Goal: Use online tool/utility: Utilize a website feature to perform a specific function

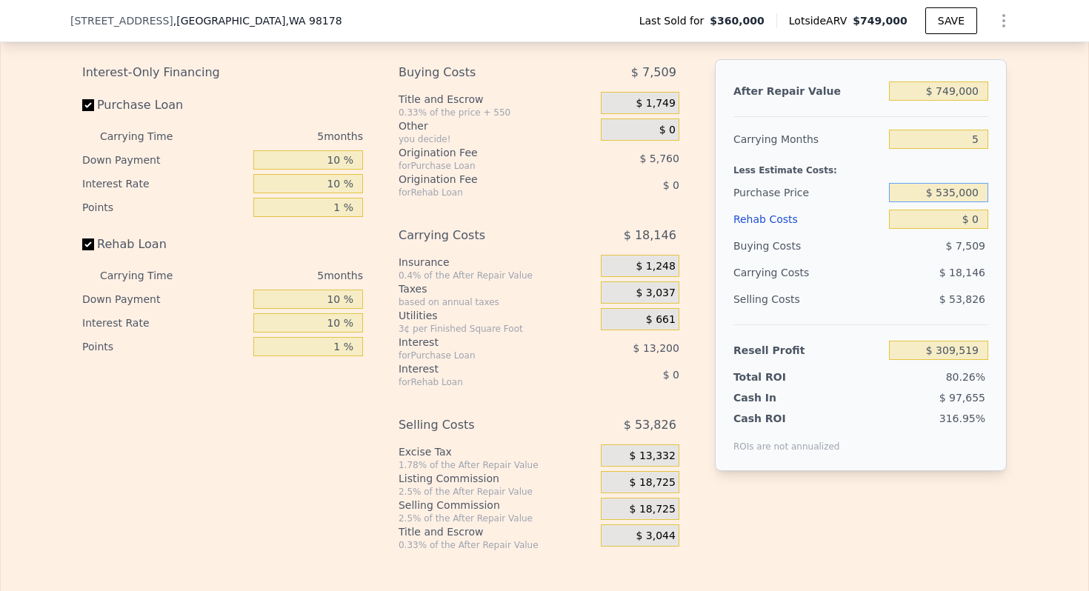
scroll to position [0, 1410]
click at [962, 198] on input "$ 535,000" at bounding box center [938, 192] width 99 height 19
type input "$ 748,000"
type input "$ 308,591"
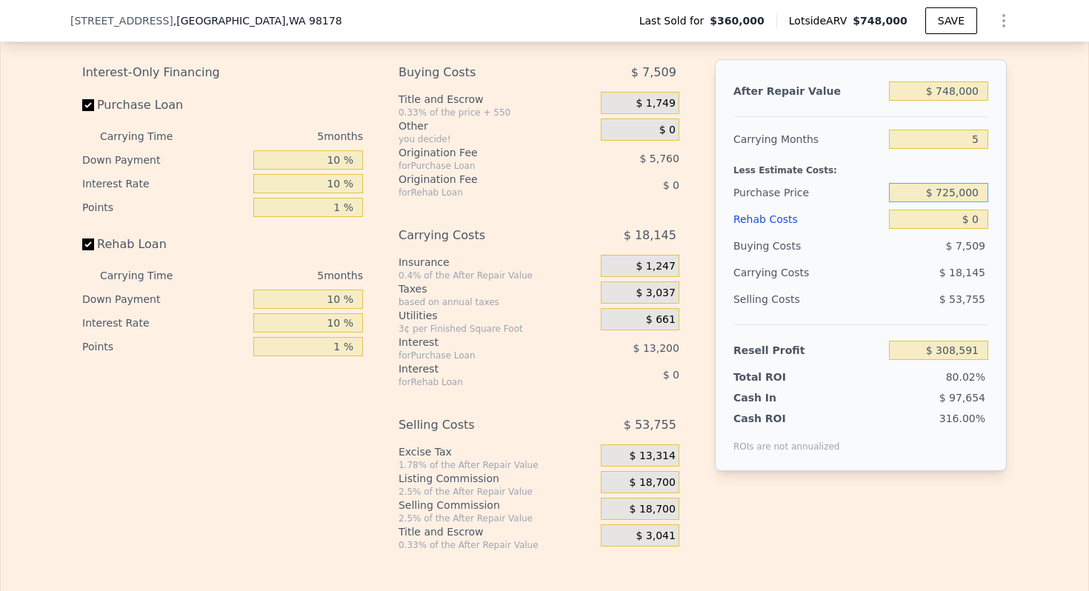
type input "$ 725,000"
click at [974, 219] on input "$ 0" at bounding box center [938, 219] width 99 height 19
type input "-$ 76,849"
click at [974, 219] on input "$ 0" at bounding box center [938, 219] width 99 height 19
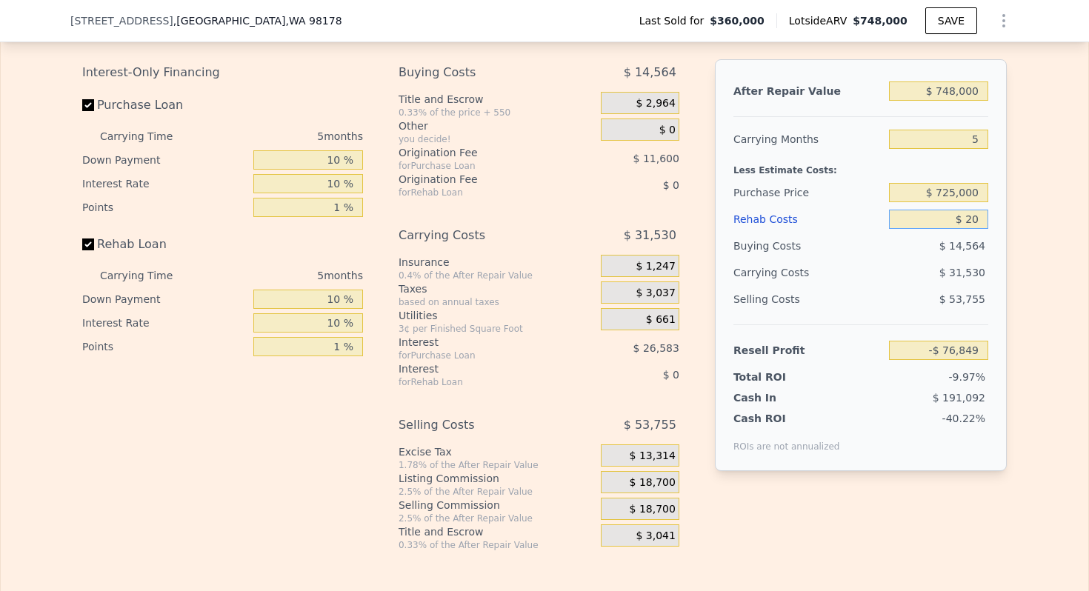
type input "$ 200"
type input "-$ 77,057"
type input "$ 2,000"
type input "-$ 78,956"
type input "$ 20,000"
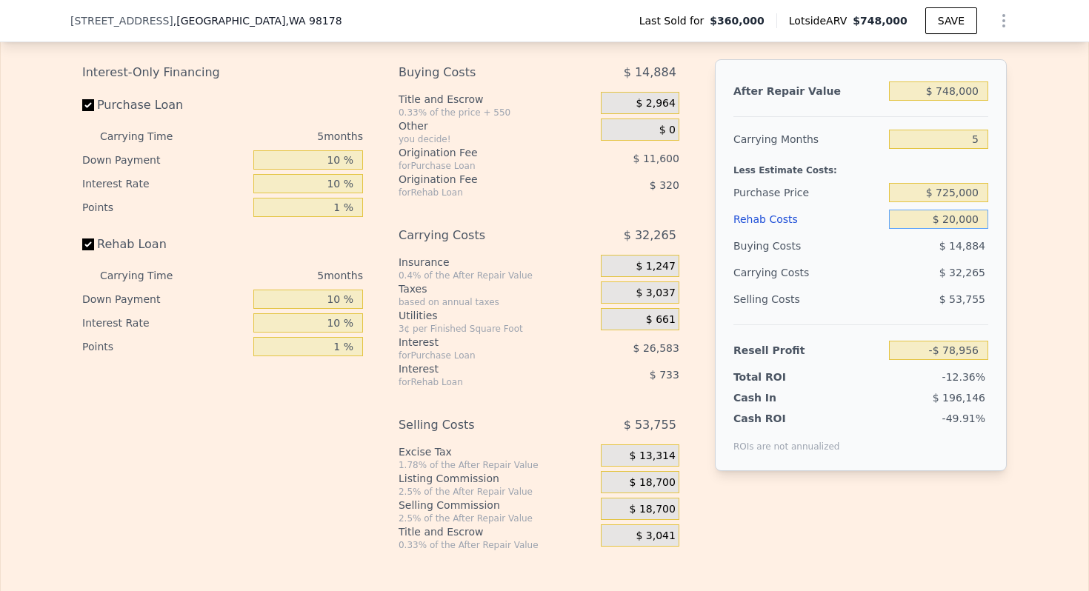
type input "-$ 97,904"
type input "$ 200,000"
type input "-$ 287,384"
type input "$ 200,000"
click at [970, 138] on input "5" at bounding box center [938, 139] width 99 height 19
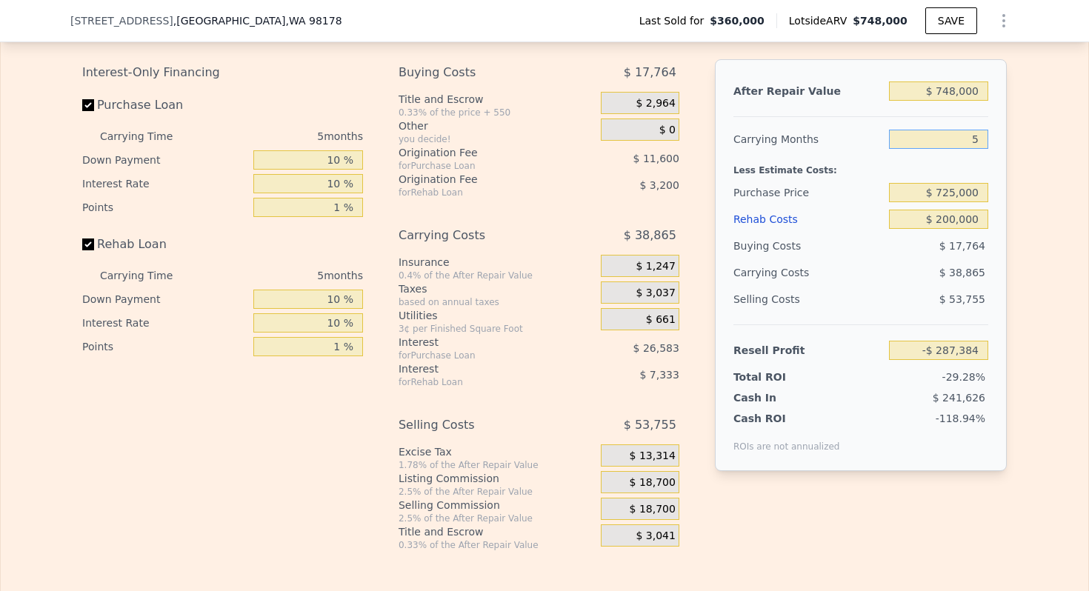
click at [970, 138] on input "5" at bounding box center [938, 139] width 99 height 19
type input "9"
type input "-$ 318,476"
type input "9"
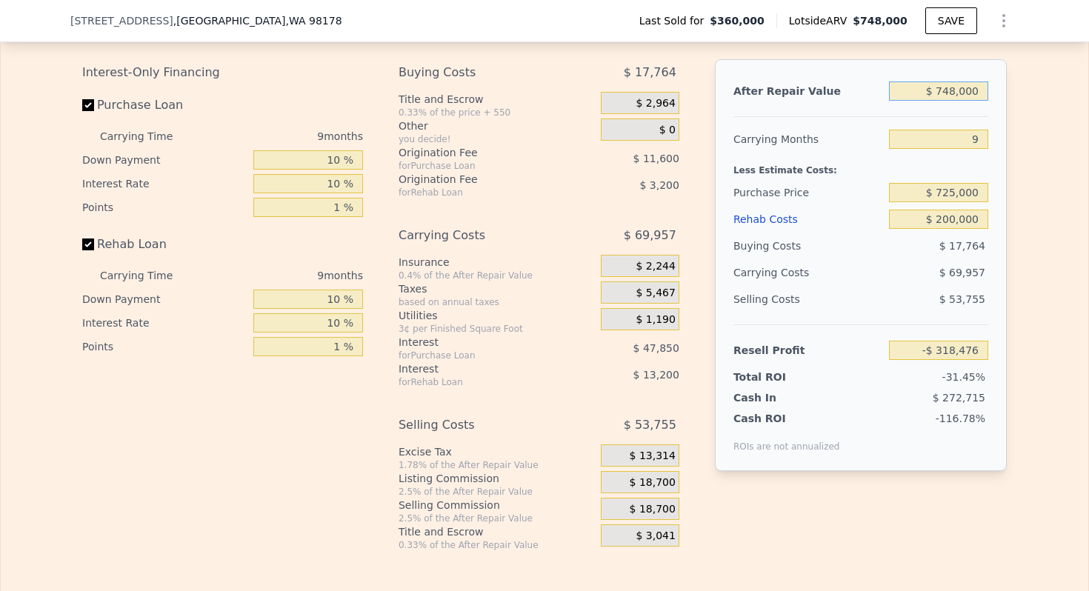
click at [958, 84] on input "$ 748,000" at bounding box center [938, 90] width 99 height 19
type input "$ 1"
type input "-$ 1,011,026"
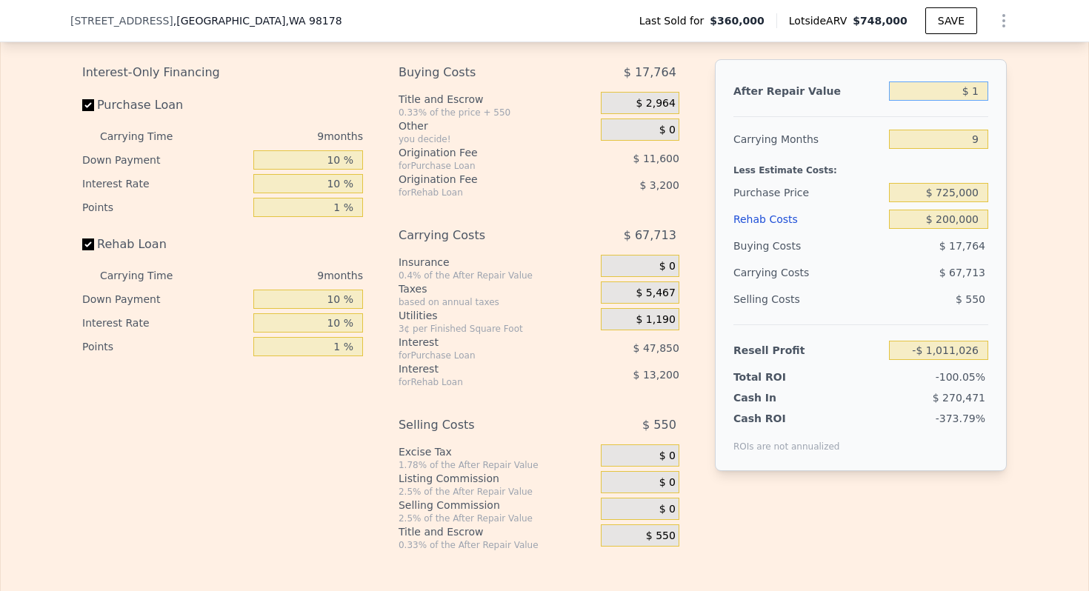
type input "$ 13"
type input "-$ 1,011,014"
type input "$ 130"
type input "-$ 1,010,905"
type input "$ 1,300"
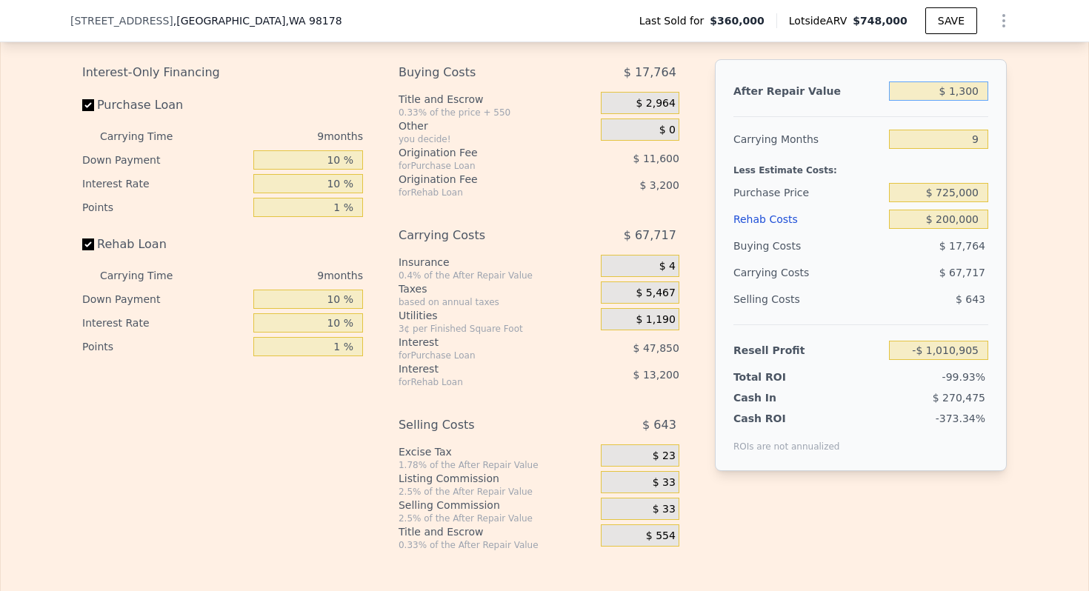
type input "-$ 1,009,824"
type input "$ 13,000"
type input "-$ 998,990"
type input "$ 130,000"
type input "-$ 890,664"
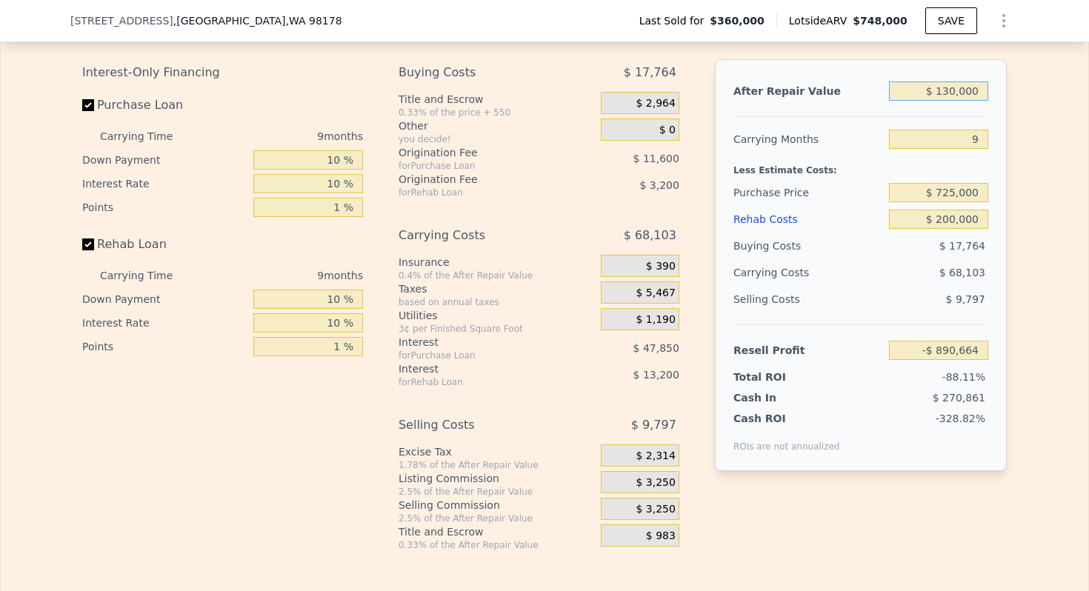
type input "$ 1,300,000"
type input "$ 192,604"
type input "$ 1,300,000"
click at [658, 484] on span "$ 32,500" at bounding box center [653, 482] width 46 height 13
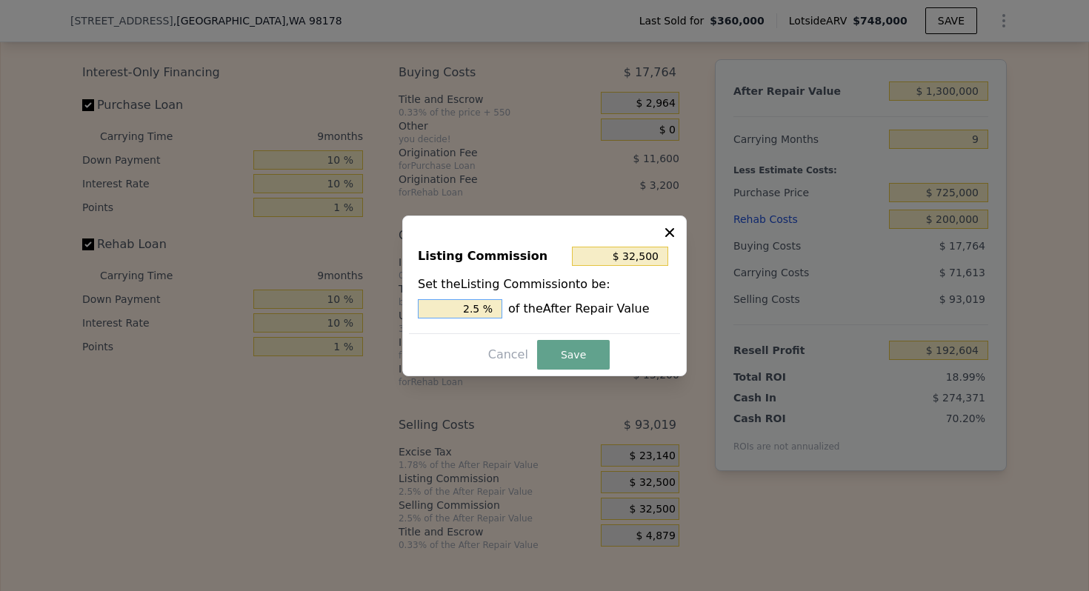
click at [469, 310] on input "2.5 %" at bounding box center [460, 308] width 84 height 19
type input "$ 0"
type input "0 %"
click at [563, 347] on button "Save" at bounding box center [573, 355] width 73 height 30
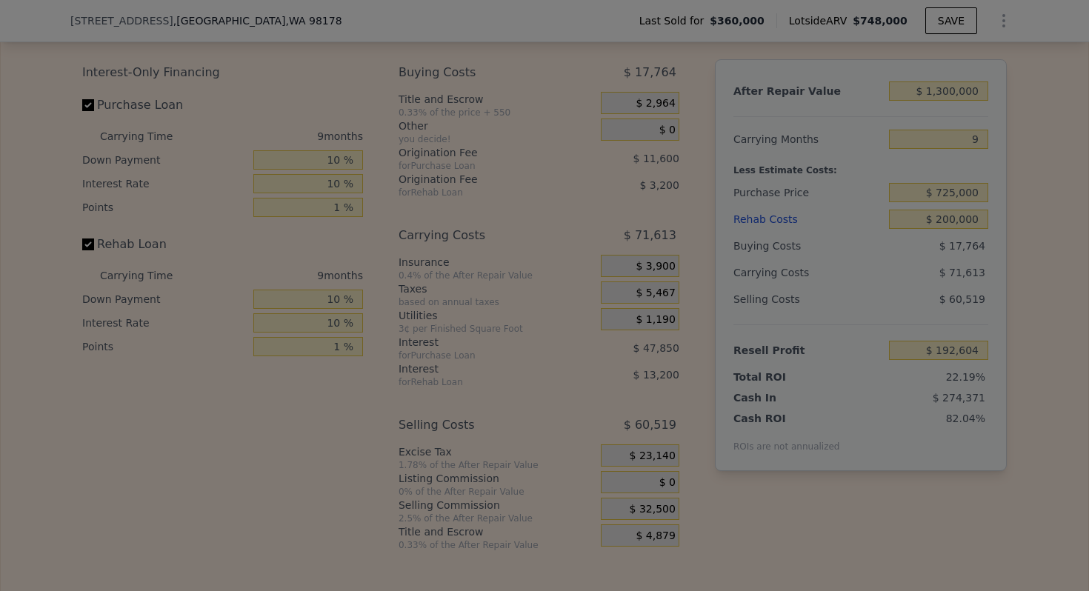
type input "$ 225,104"
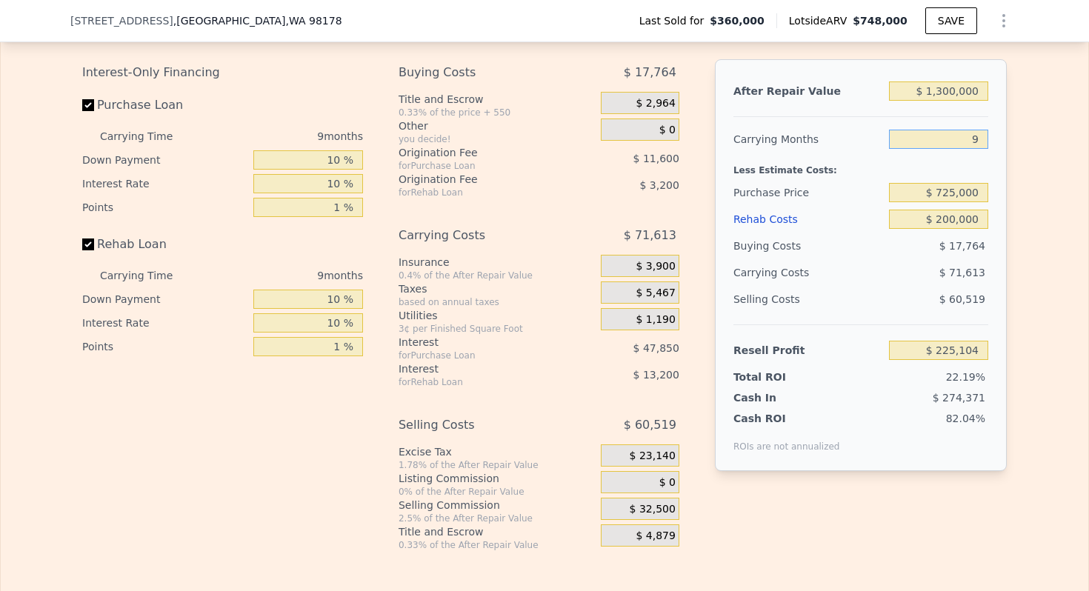
click at [975, 136] on input "9" at bounding box center [938, 139] width 99 height 19
type input "12"
type input "$ 201,234"
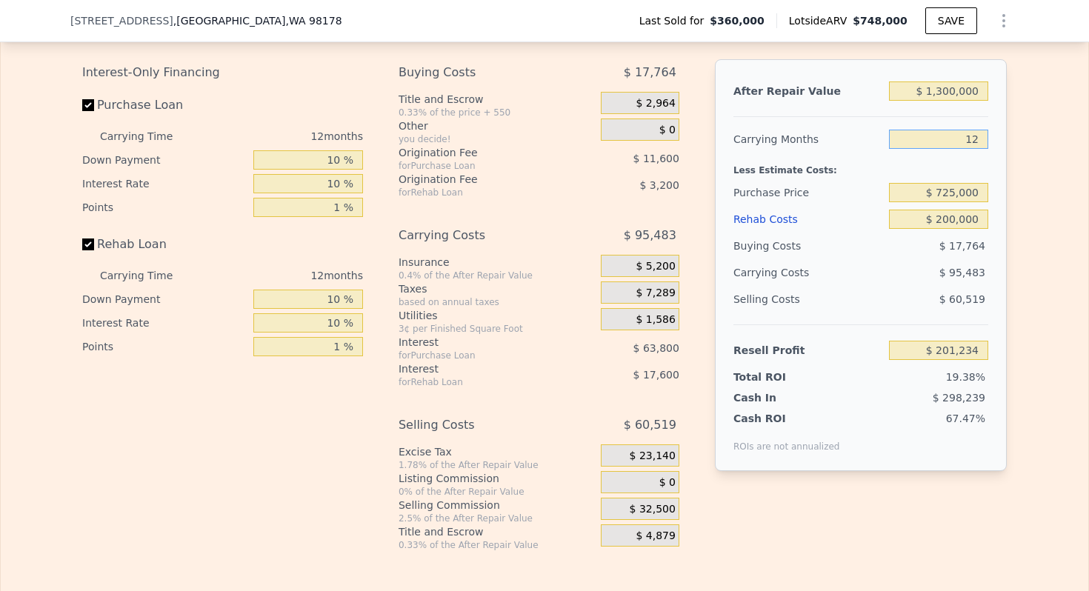
type input "12"
click at [770, 168] on div "Less Estimate Costs:" at bounding box center [860, 166] width 255 height 27
click at [961, 212] on input "$ 200,000" at bounding box center [938, 219] width 99 height 19
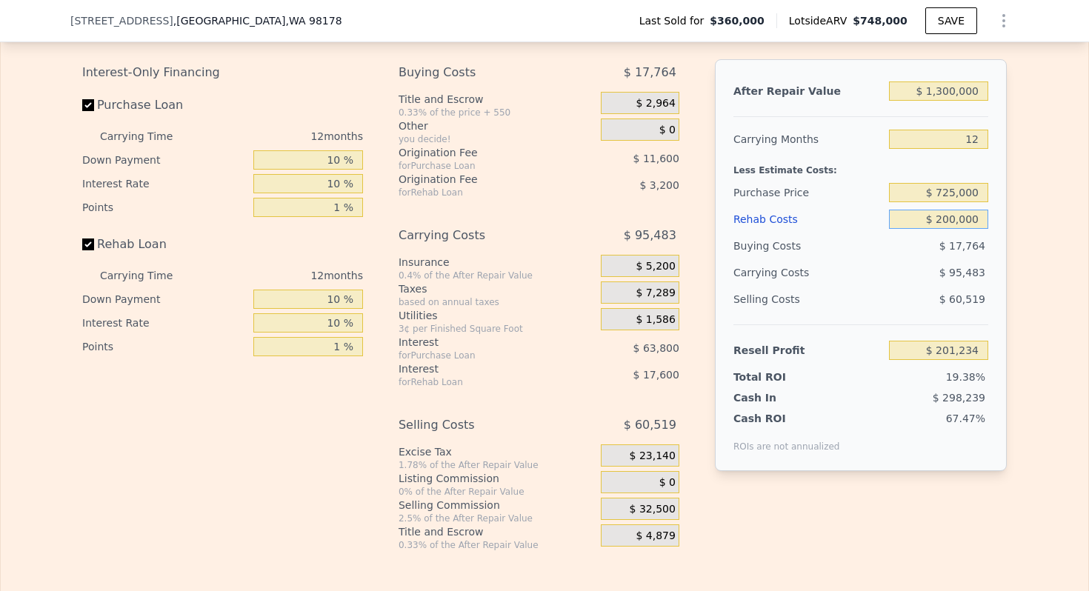
type input "$ 2"
type input "$ 422,036"
type input "$ 2,500"
type input "$ 419,282"
type input "$ 25,000"
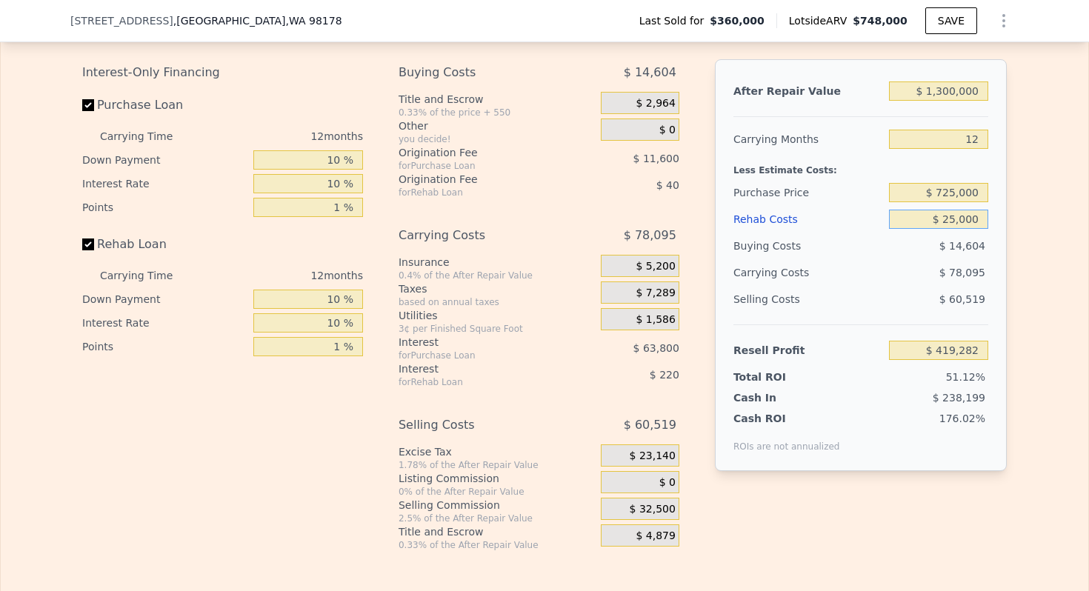
type input "$ 394,442"
type input "$ 250,000"
type input "$ 146,042"
type input "$ 250,000"
click at [775, 154] on div "Less Estimate Costs:" at bounding box center [860, 166] width 255 height 27
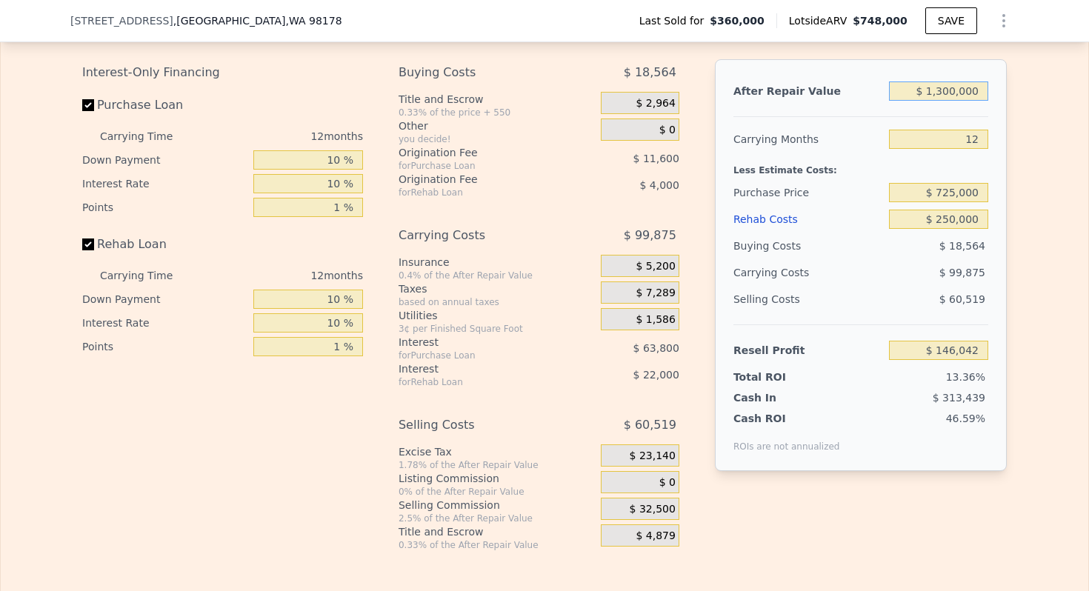
drag, startPoint x: 944, startPoint y: 90, endPoint x: 952, endPoint y: 90, distance: 8.1
click at [952, 90] on input "$ 1,300,000" at bounding box center [938, 90] width 99 height 19
click at [847, 93] on div "After Repair Value" at bounding box center [808, 91] width 150 height 27
click at [775, 281] on div "Carrying Costs" at bounding box center [779, 272] width 93 height 27
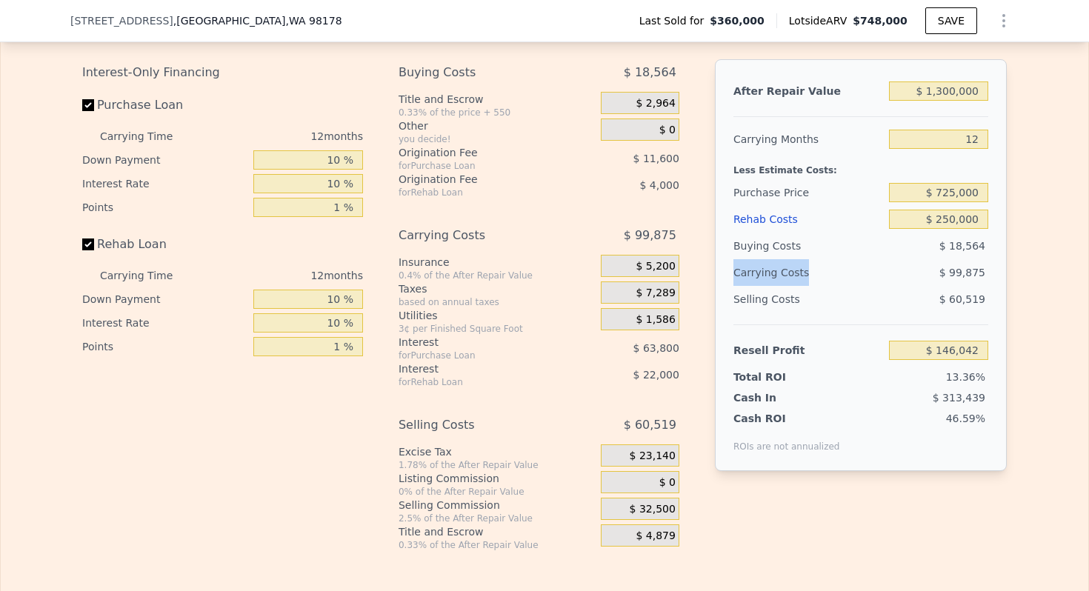
click at [775, 281] on div "Carrying Costs" at bounding box center [779, 272] width 93 height 27
click at [792, 280] on div "Carrying Costs" at bounding box center [779, 272] width 93 height 27
click at [964, 222] on input "$ 250,000" at bounding box center [938, 219] width 99 height 19
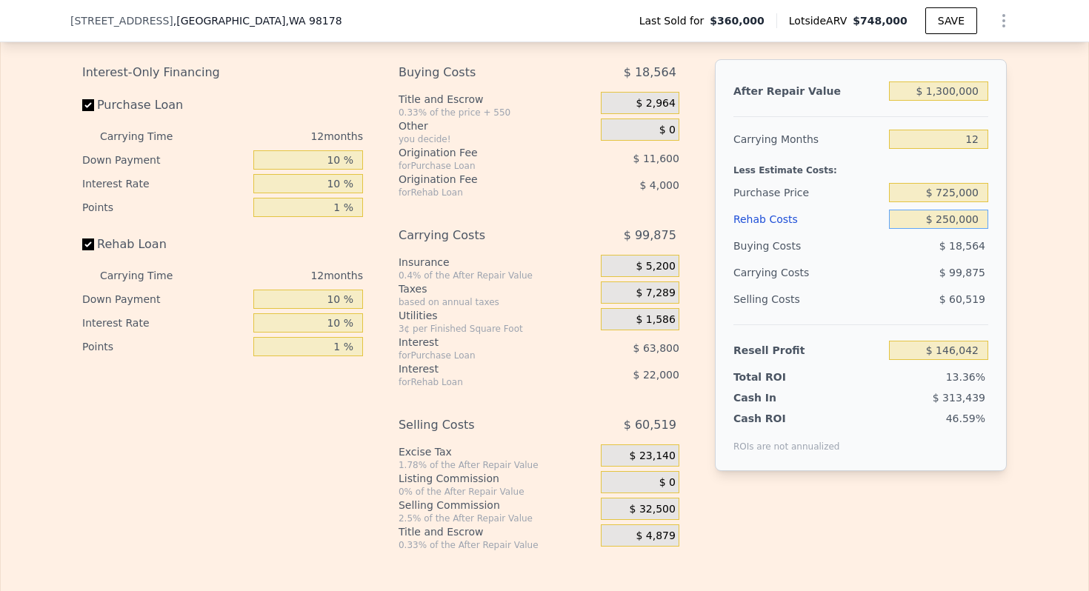
click at [964, 222] on input "$ 250,000" at bounding box center [938, 219] width 99 height 19
type input "$ 748,000"
type input "5"
type input "$ 0"
type input "$ 308,591"
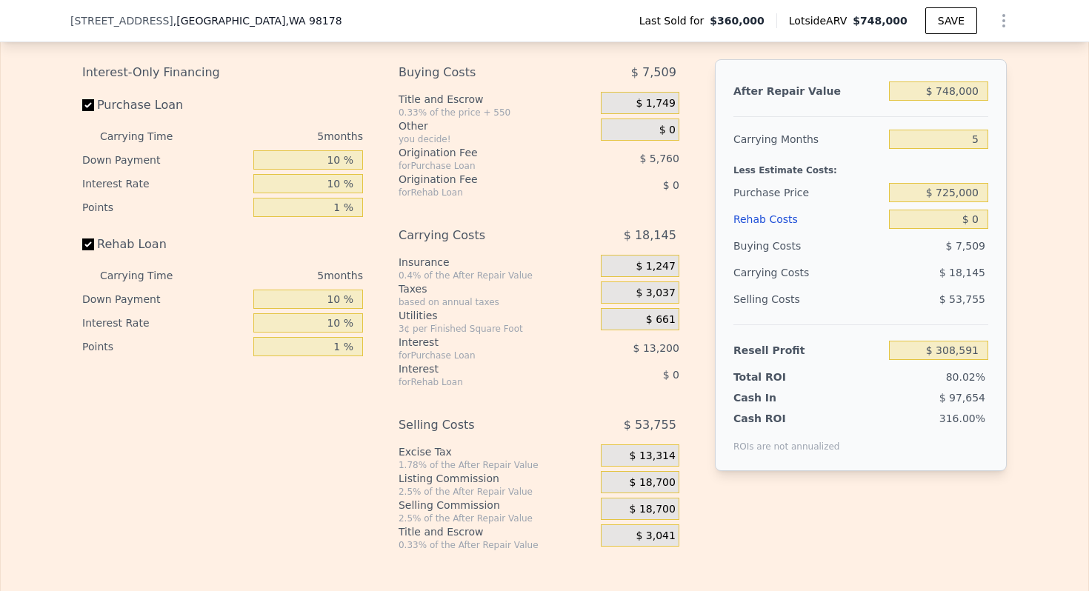
click at [778, 171] on div "Less Estimate Costs:" at bounding box center [860, 166] width 255 height 27
click at [978, 220] on input "$ 0" at bounding box center [938, 219] width 99 height 19
type input "$ 2"
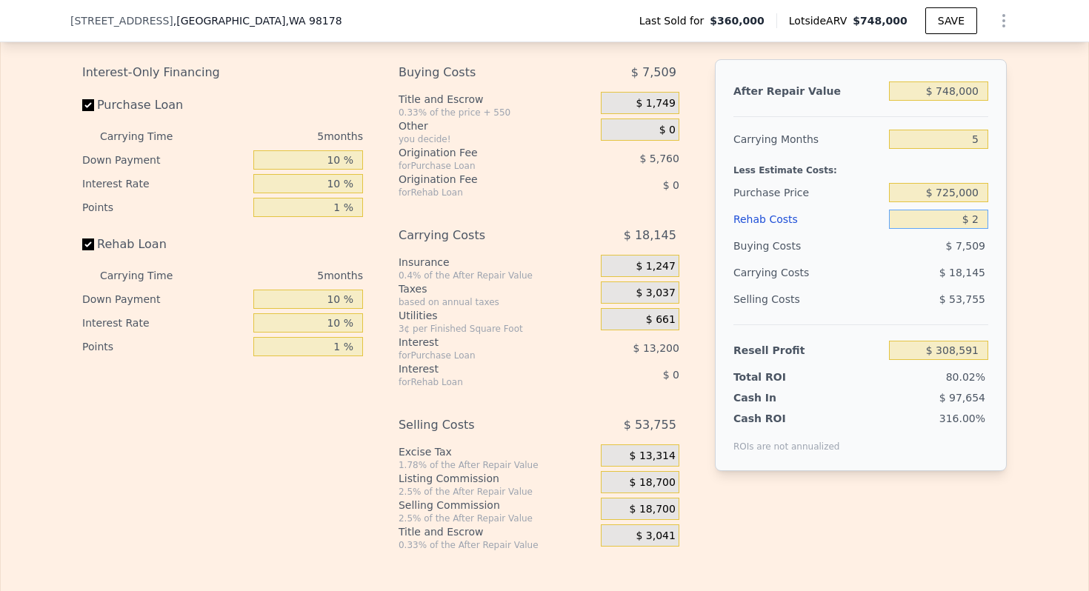
type input "$ 308,589"
type input "$ 25"
type input "$ 308,566"
type input "$ 2,500"
type input "$ 305,961"
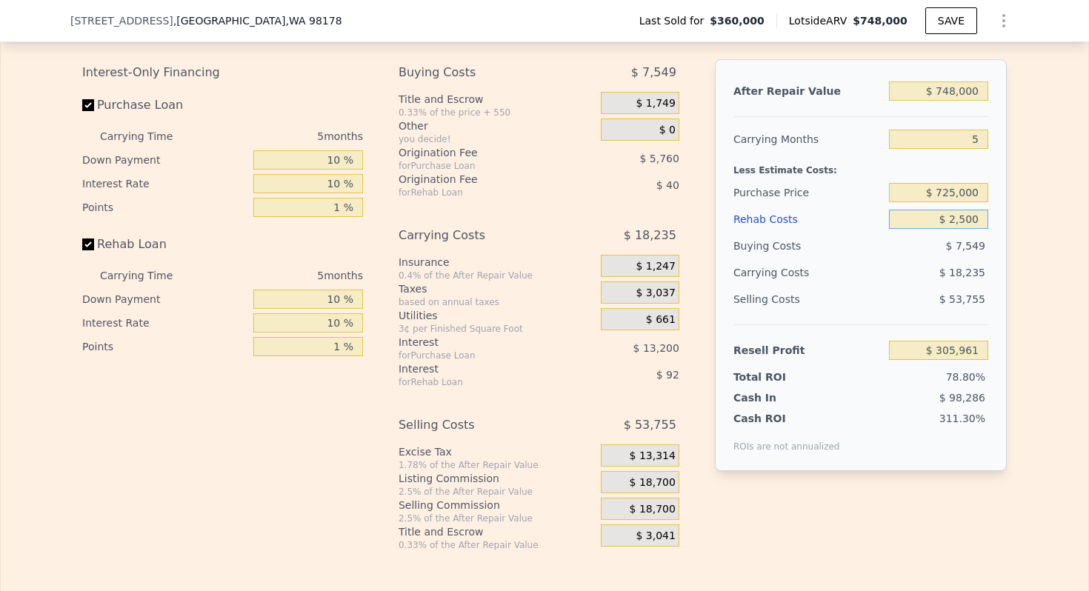
type input "$ 25,000"
type input "$ 282,276"
type input "$ 250,000"
type input "$ 45,426"
type input "$ 250,000"
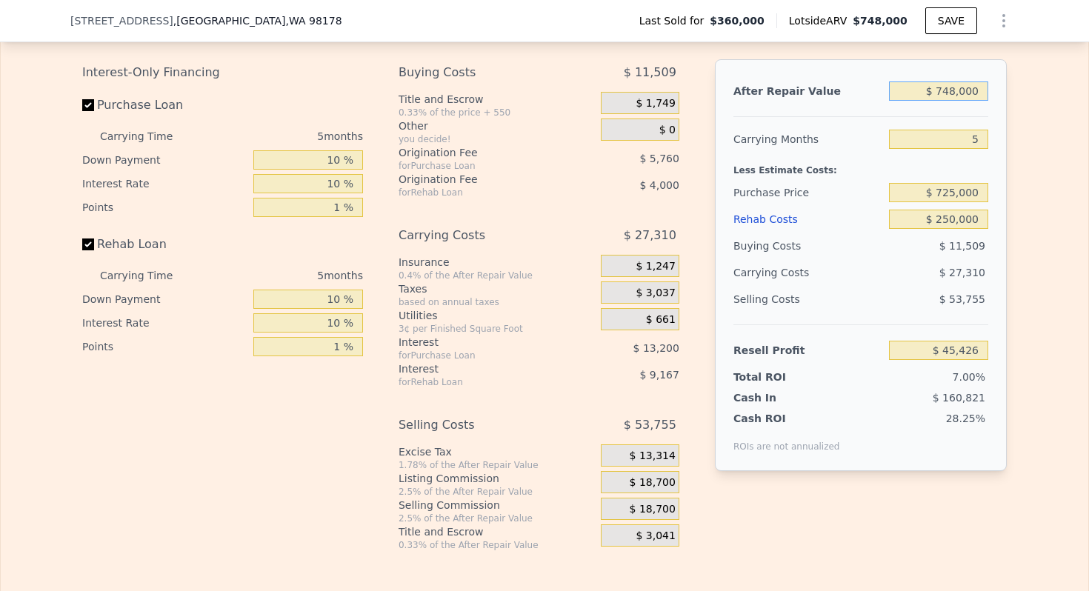
click at [962, 95] on input "$ 748,000" at bounding box center [938, 90] width 99 height 19
type input "$ 12"
type input "-$ 648,121"
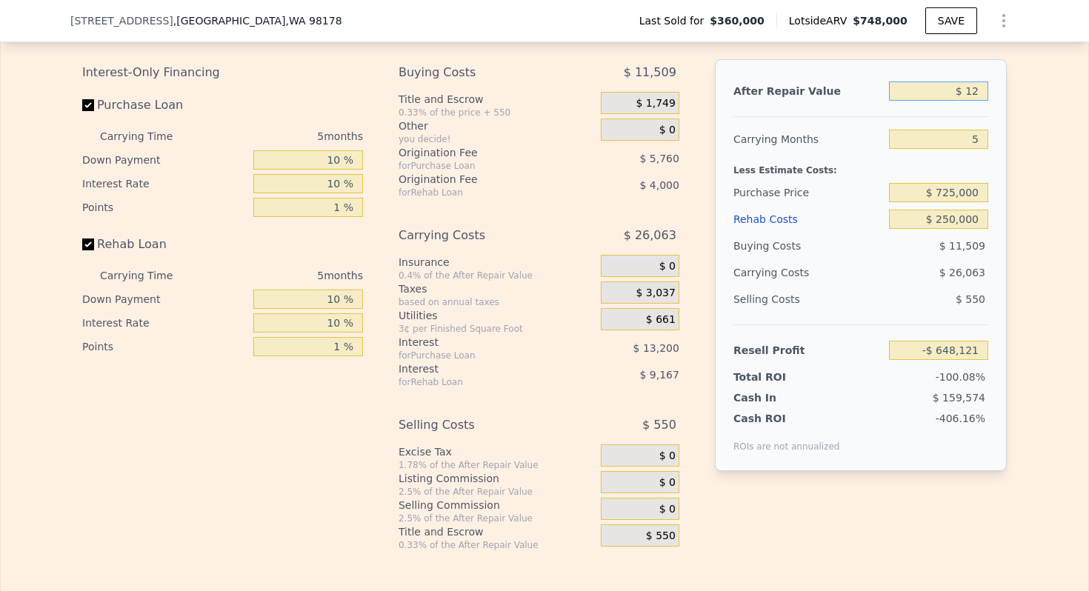
type input "$ 120"
type input "-$ 648,010"
type input "$ 1,200"
type input "-$ 647,009"
type input "$ 12,000"
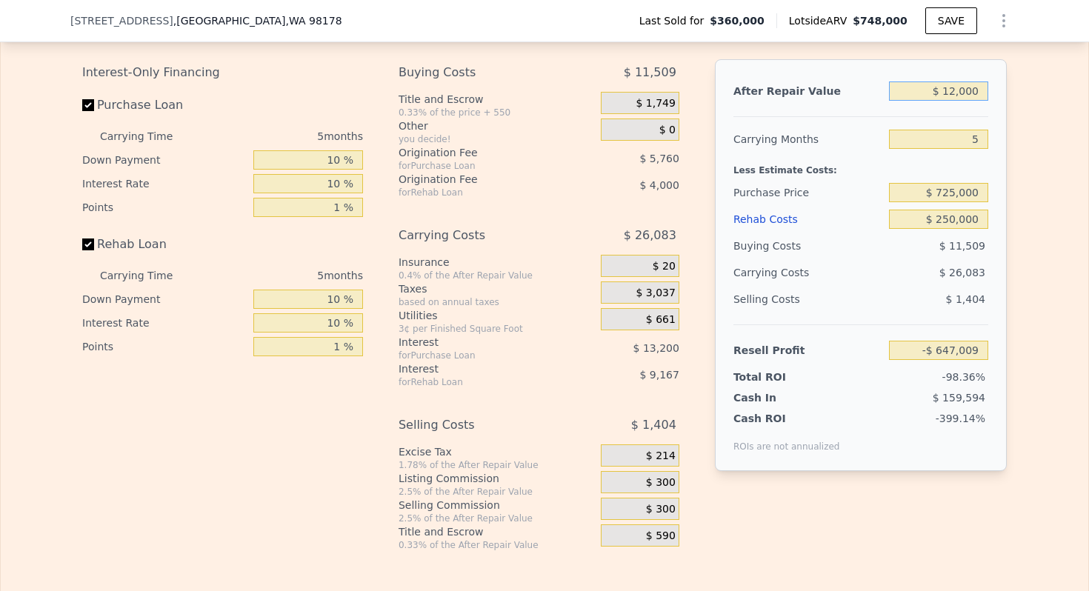
type input "-$ 636,996"
type input "$ 120,000"
type input "-$ 536,858"
type input "$ 1,200,000"
type input "$ 464,522"
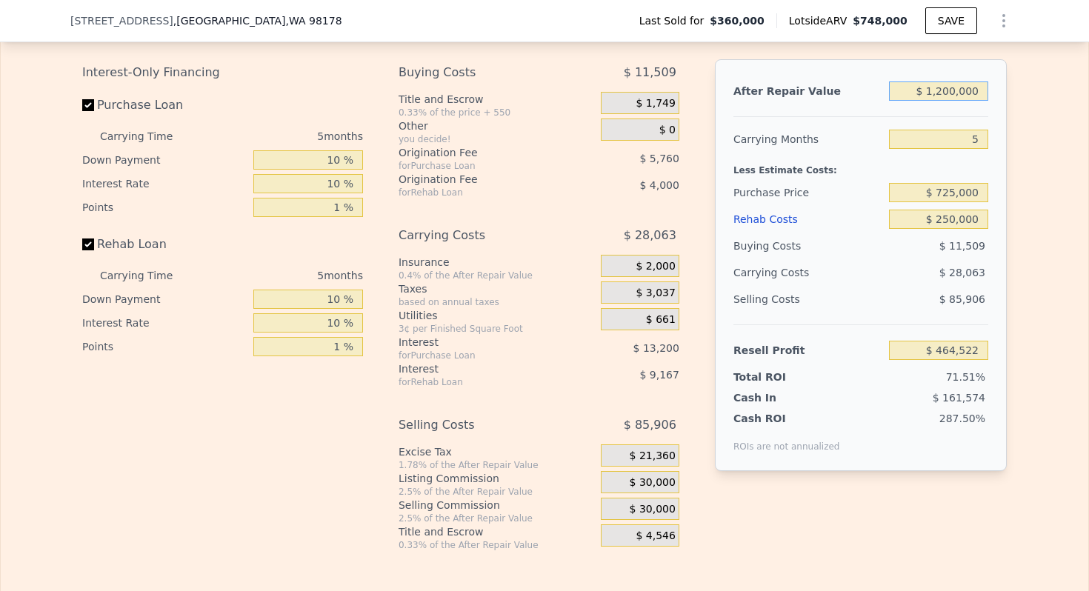
type input "$ 1,200,000"
click at [975, 136] on input "5" at bounding box center [938, 139] width 99 height 19
type input "12"
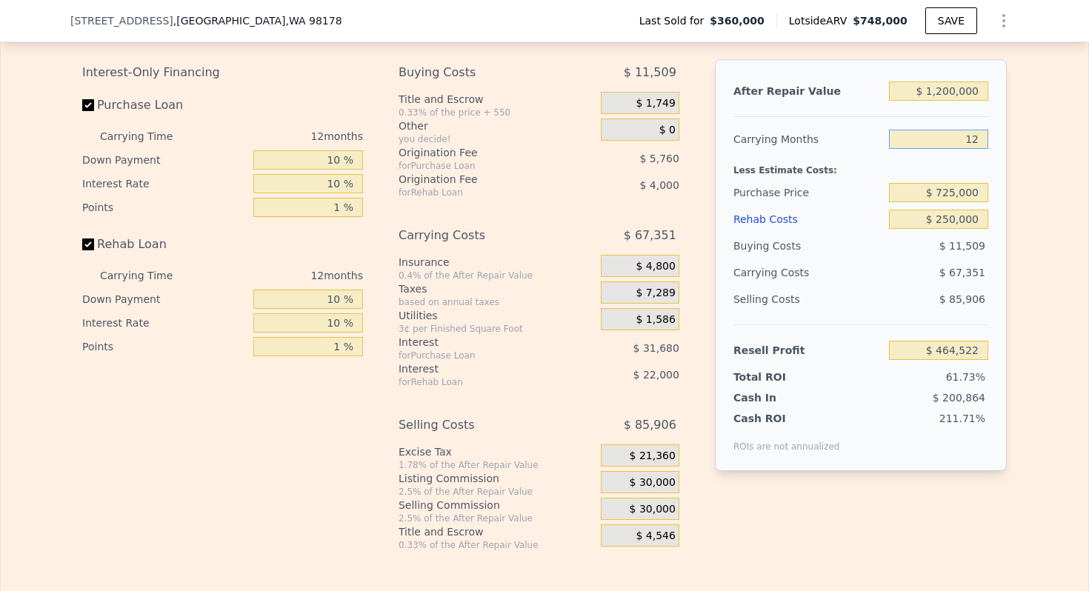
type input "$ 425,234"
type input "12"
click at [781, 127] on div "Carrying Months" at bounding box center [808, 139] width 150 height 27
click at [957, 198] on input "$ 725,000" at bounding box center [938, 192] width 99 height 19
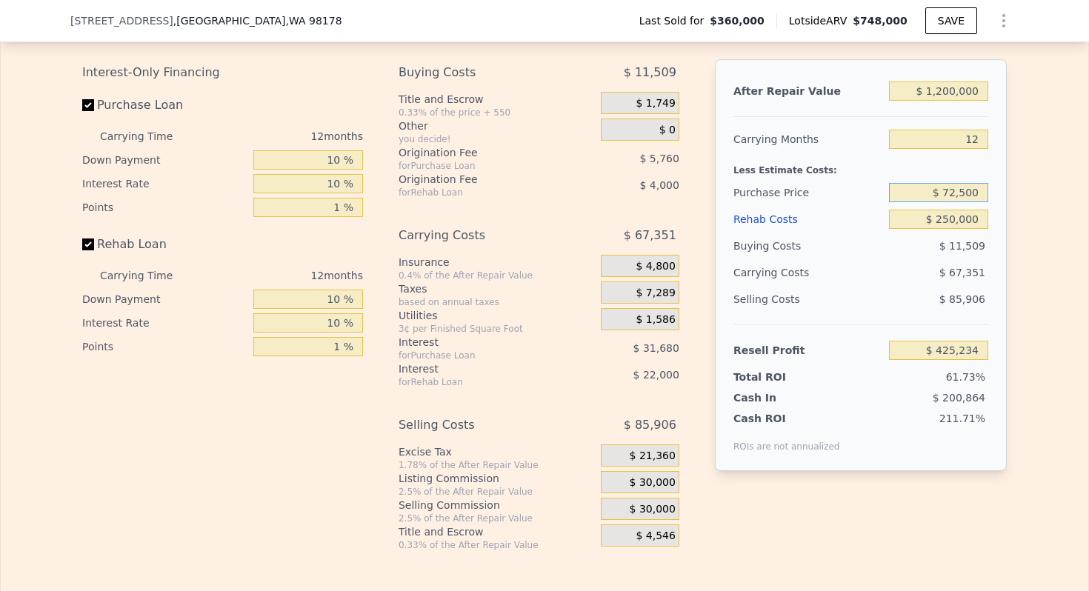
type input "$ 725,000"
click at [811, 183] on div "Purchase Price" at bounding box center [808, 192] width 150 height 27
type input "$ 21,055"
click at [663, 483] on span "$ 30,000" at bounding box center [653, 482] width 46 height 13
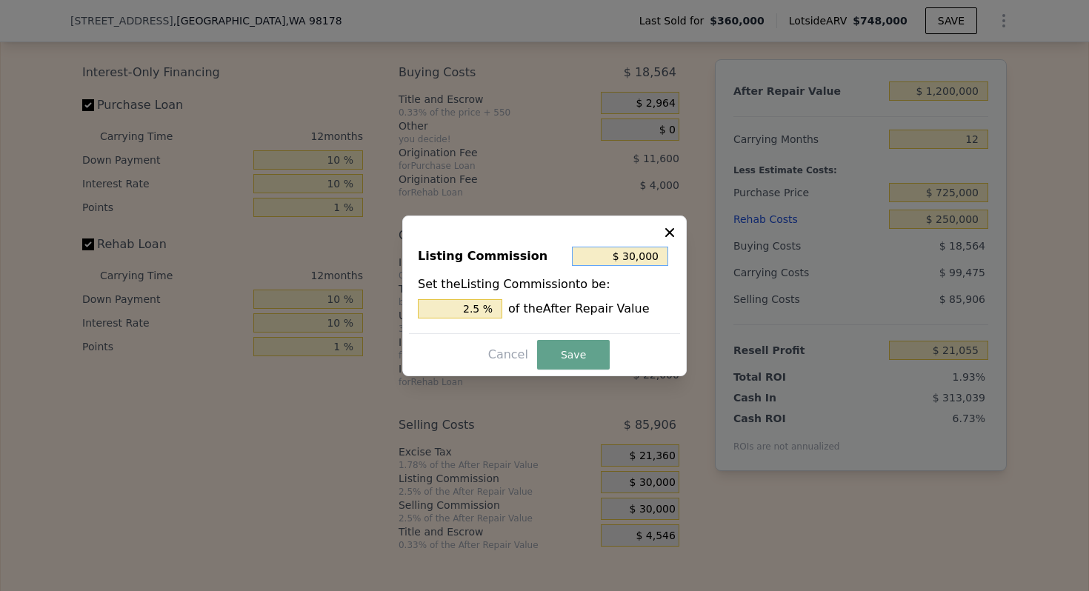
click at [647, 257] on input "$ 30,000" at bounding box center [620, 256] width 96 height 19
type input "$ 0"
type input "0 %"
type input "$ 0"
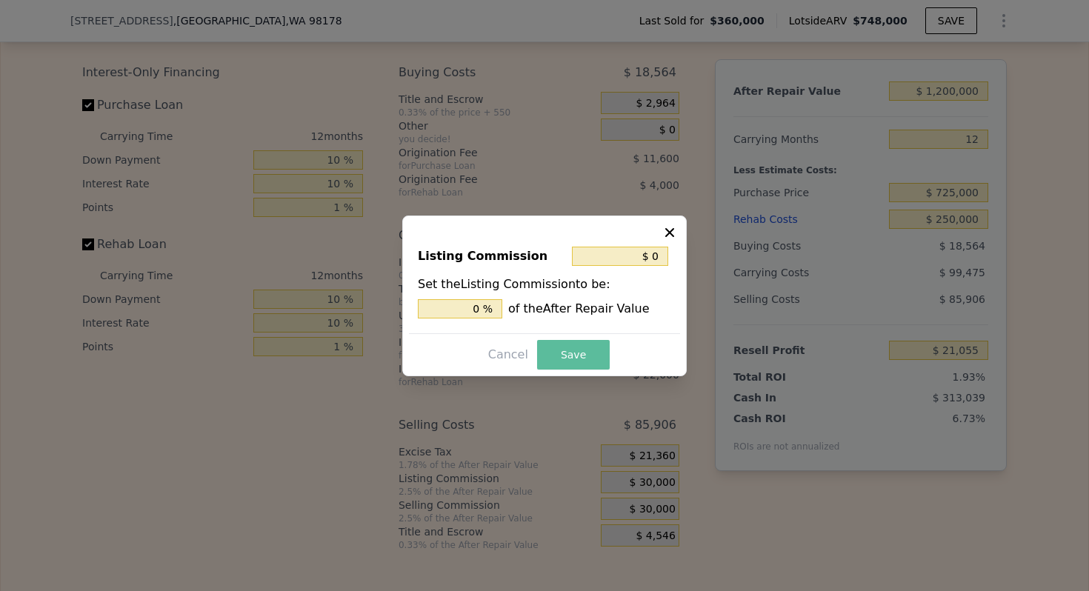
click at [571, 352] on button "Save" at bounding box center [573, 355] width 73 height 30
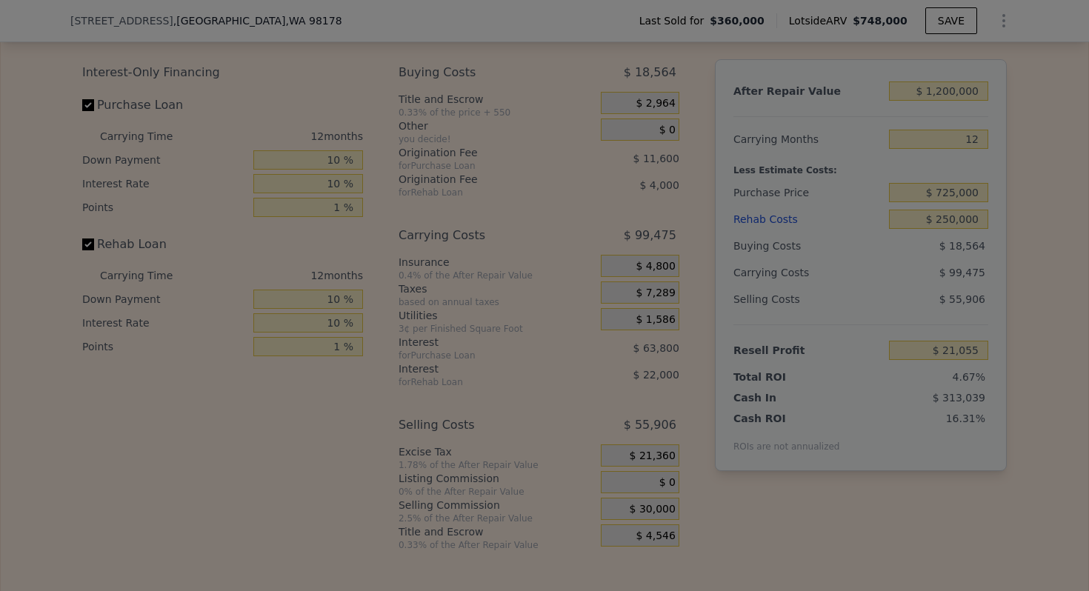
type input "$ 51,055"
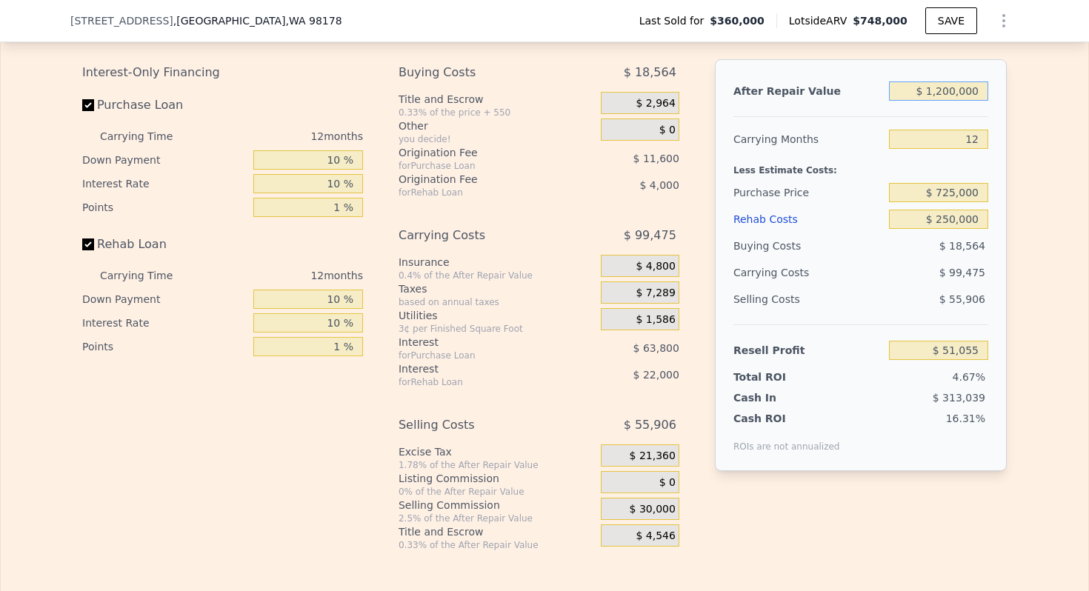
click at [937, 99] on input "$ 1,200,000" at bounding box center [938, 90] width 99 height 19
click at [942, 95] on input "$ 1,200,000" at bounding box center [938, 90] width 99 height 19
type input "$ 11"
type input "-$ 1,088,778"
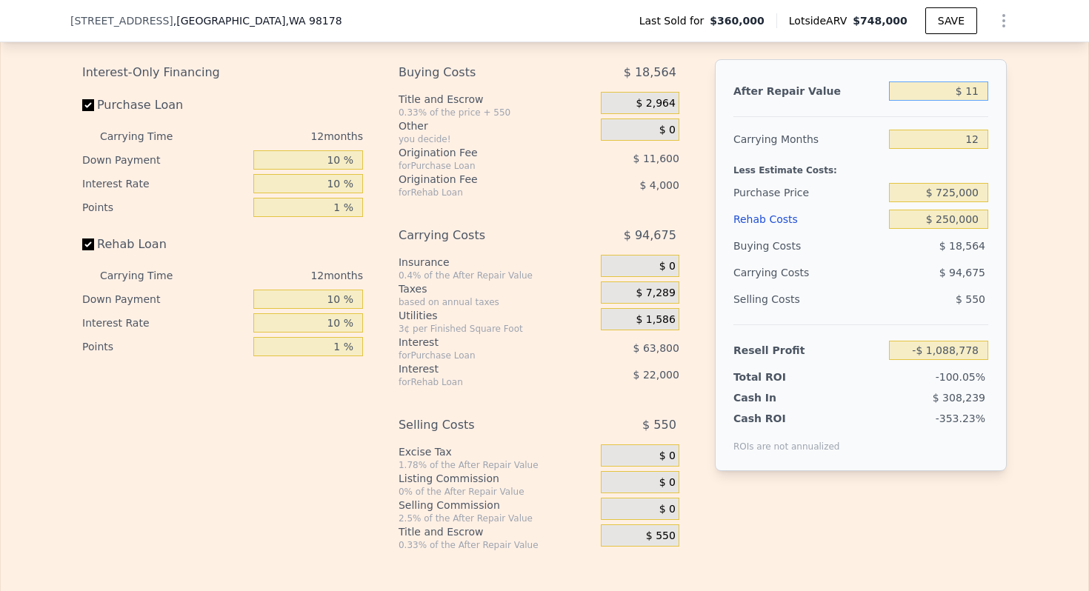
type input "$ 115"
type input "-$ 1,088,679"
type input "$ 115,000"
type input "-$ 979,554"
type input "$ 1,150,000"
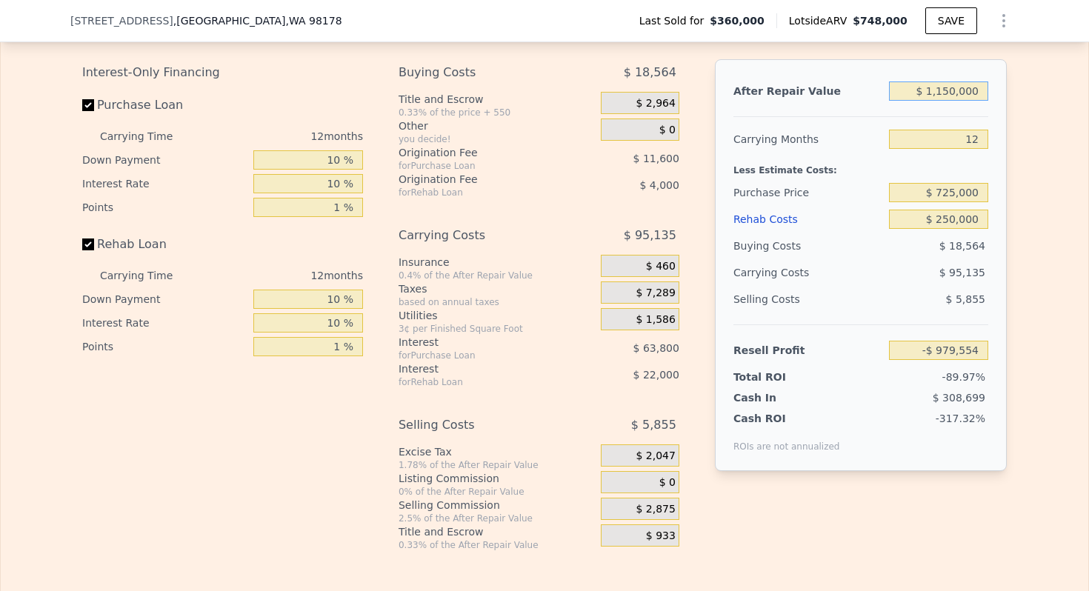
type input "$ 3,561"
type input "$ 1,150,000"
click at [761, 156] on div "Less Estimate Costs:" at bounding box center [860, 166] width 255 height 27
